Goal: Information Seeking & Learning: Learn about a topic

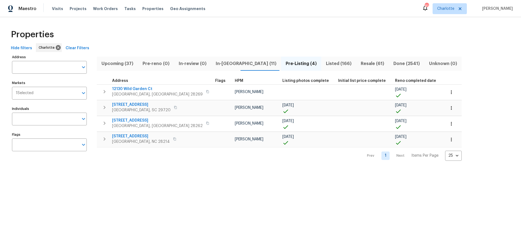
click at [210, 22] on div "Properties Hide filters Charlotte Clear Filters Address Address Markets 1 Selec…" at bounding box center [260, 93] width 521 height 152
click at [360, 64] on span "Resale (61)" at bounding box center [373, 64] width 26 height 8
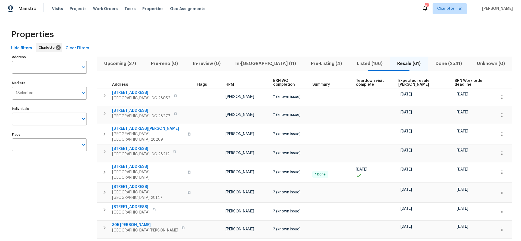
drag, startPoint x: 392, startPoint y: 79, endPoint x: 396, endPoint y: 80, distance: 3.7
click at [396, 79] on th "Expected resale COE" at bounding box center [424, 82] width 56 height 11
click at [399, 80] on span "Expected resale COE" at bounding box center [422, 83] width 47 height 8
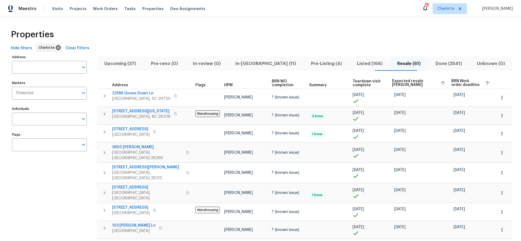
click at [395, 84] on span "Expected resale COE" at bounding box center [414, 83] width 44 height 8
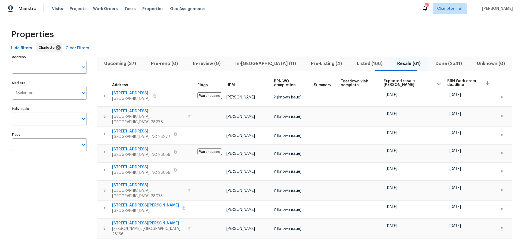
click at [190, 38] on div "Properties" at bounding box center [261, 34] width 504 height 17
click at [141, 111] on span "12307 Poplar Forest Dr" at bounding box center [148, 111] width 73 height 5
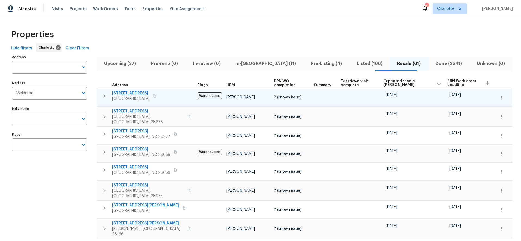
click at [134, 93] on span "1313 Ridgewood Dr" at bounding box center [131, 93] width 38 height 5
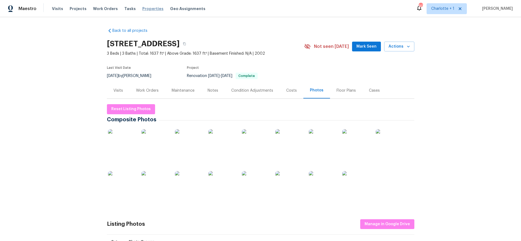
click at [151, 8] on span "Properties" at bounding box center [152, 8] width 21 height 5
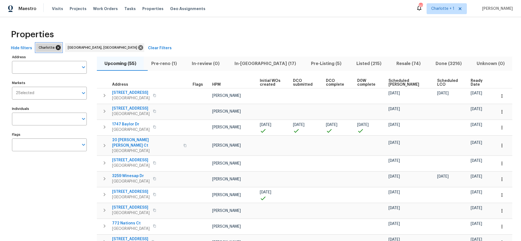
click at [56, 47] on icon at bounding box center [58, 47] width 5 height 5
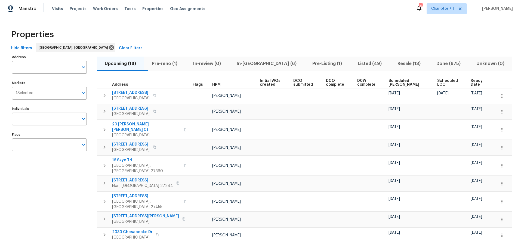
click at [267, 37] on div "Properties" at bounding box center [261, 34] width 504 height 17
drag, startPoint x: 390, startPoint y: 61, endPoint x: 387, endPoint y: 59, distance: 4.2
click at [393, 61] on span "Resale (13)" at bounding box center [409, 64] width 32 height 8
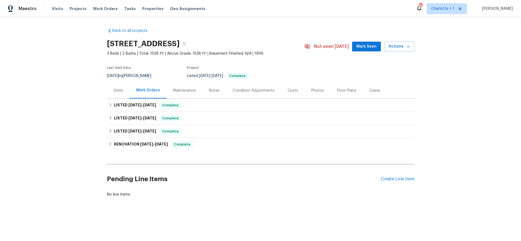
click at [275, 90] on div "Condition Adjustments" at bounding box center [253, 91] width 55 height 16
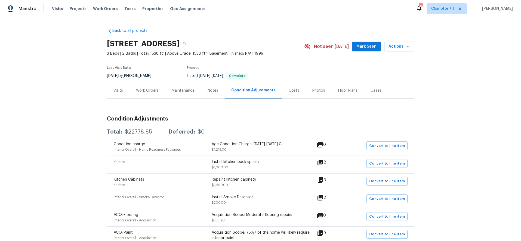
click at [289, 90] on div "Costs" at bounding box center [294, 90] width 11 height 5
